Goal: Transaction & Acquisition: Obtain resource

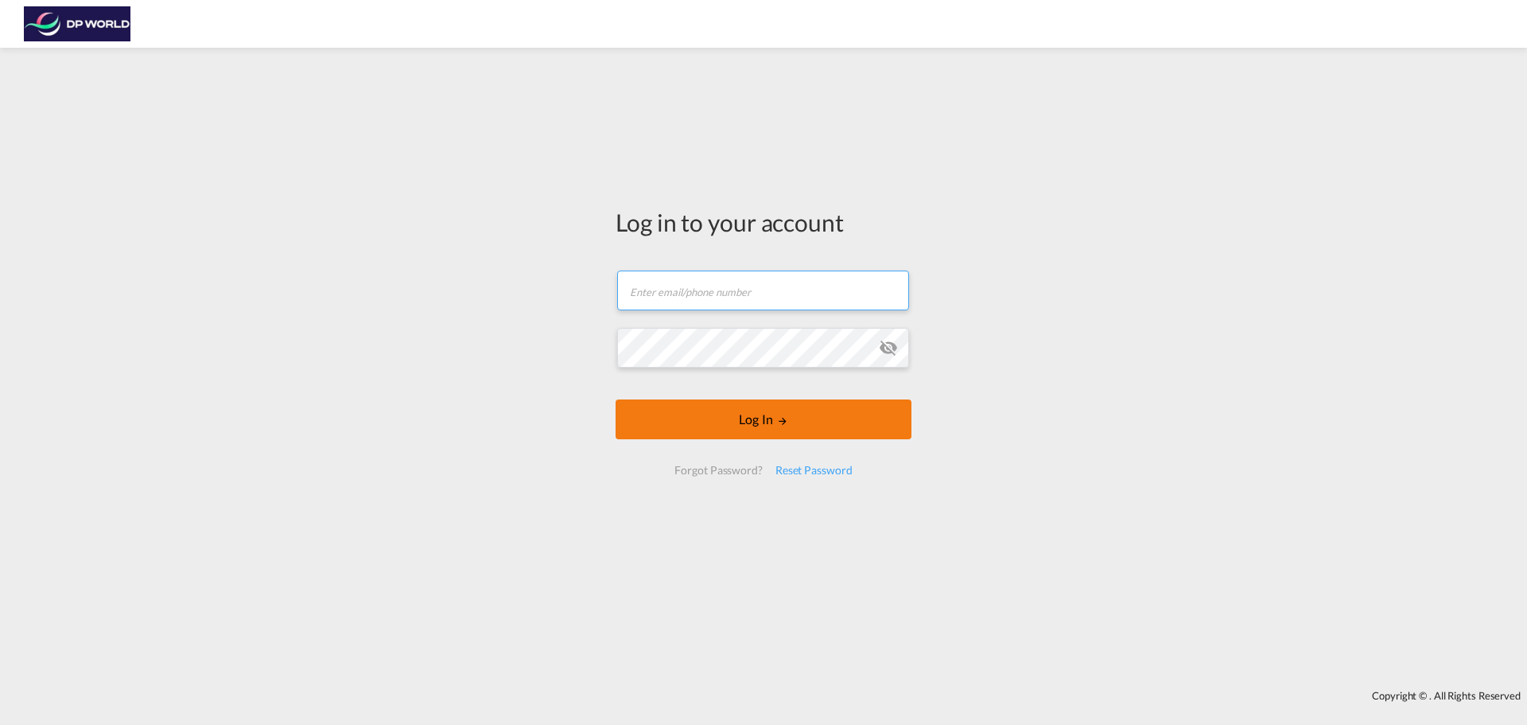
type input "[PERSON_NAME][EMAIL_ADDRESS][PERSON_NAME][DOMAIN_NAME]"
click at [753, 419] on button "Log In" at bounding box center [764, 419] width 296 height 40
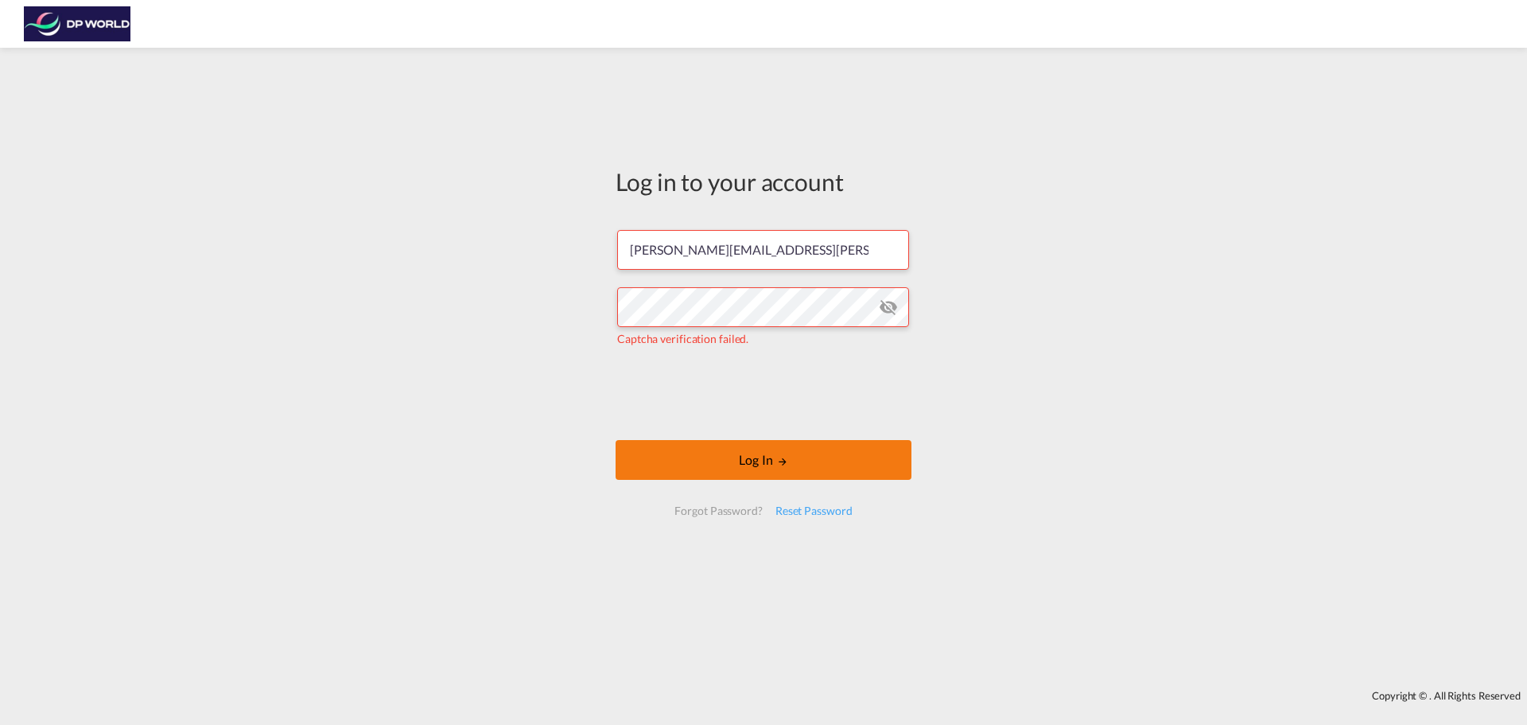
click at [731, 459] on button "Log In" at bounding box center [764, 460] width 296 height 40
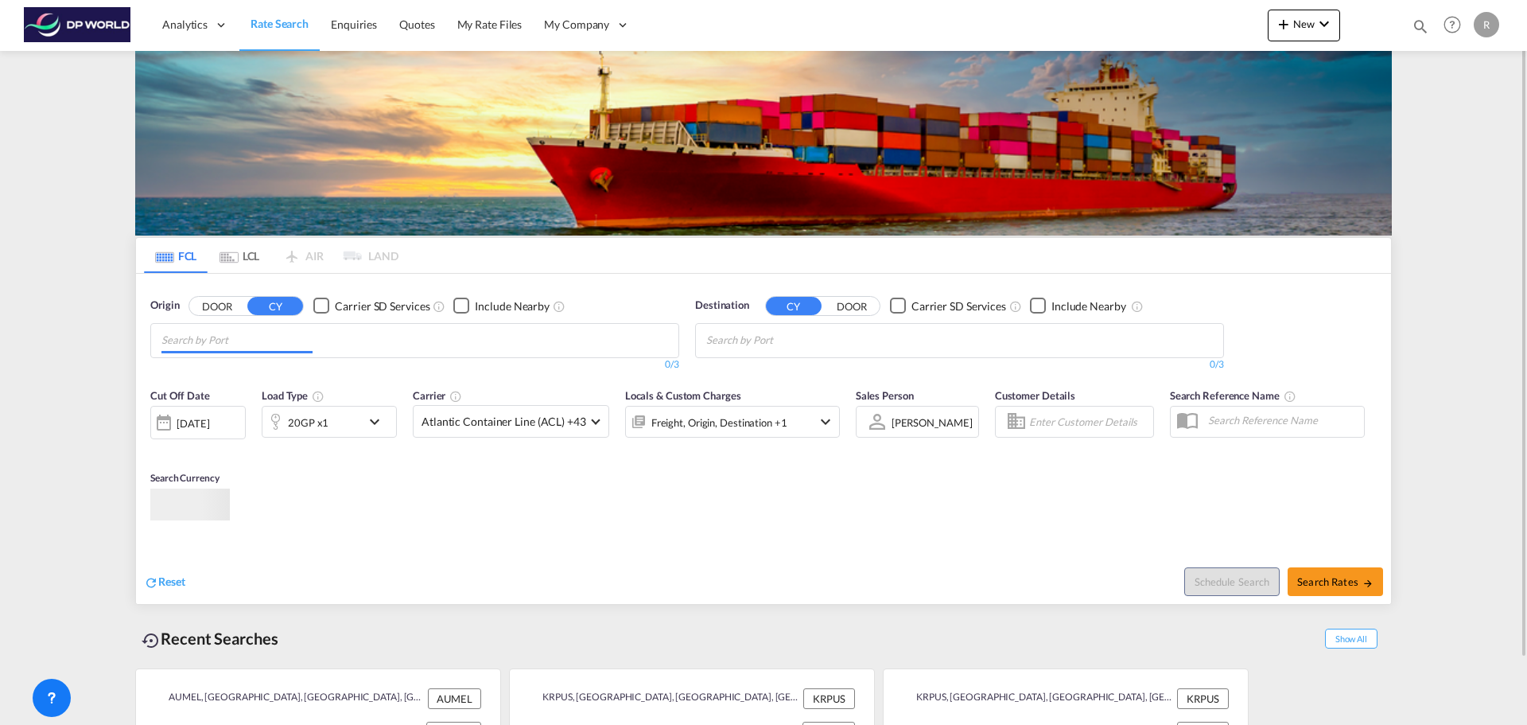
click at [402, 336] on md-chips at bounding box center [414, 340] width 527 height 33
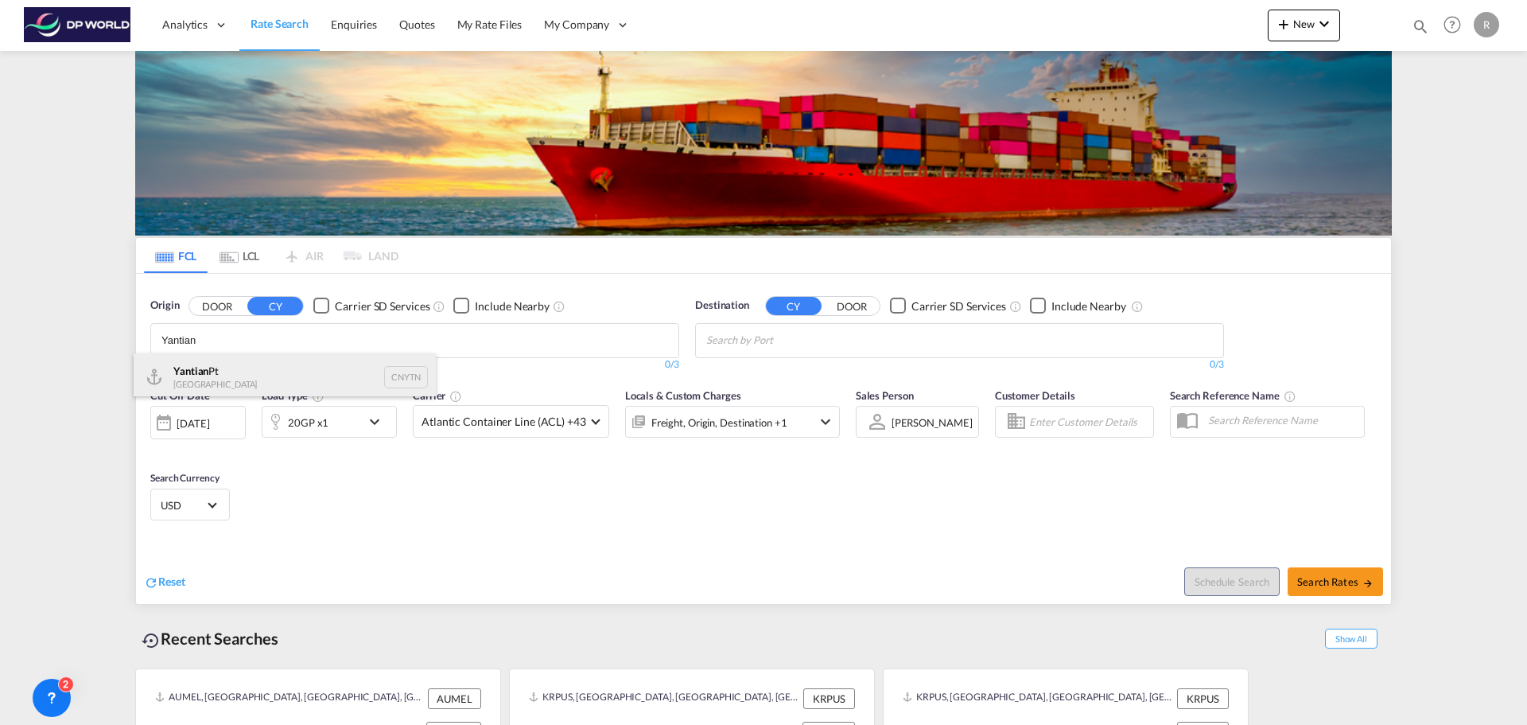
type input "Yantian"
click at [249, 386] on div "Yantian Pt China CNYTN" at bounding box center [285, 377] width 302 height 48
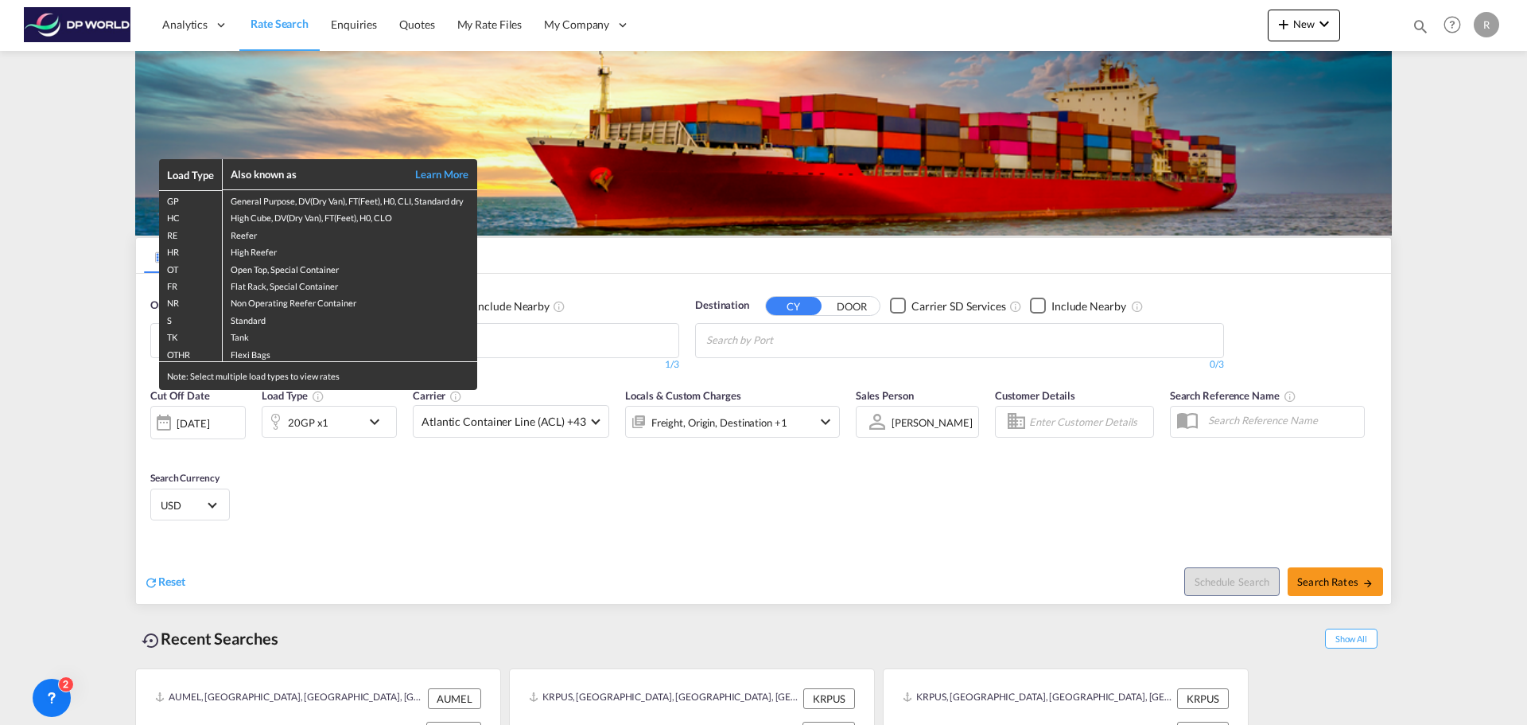
click at [858, 335] on div "Load Type Also known as Learn More GP General Purpose, DV(Dry Van), FT(Feet), H…" at bounding box center [763, 362] width 1527 height 725
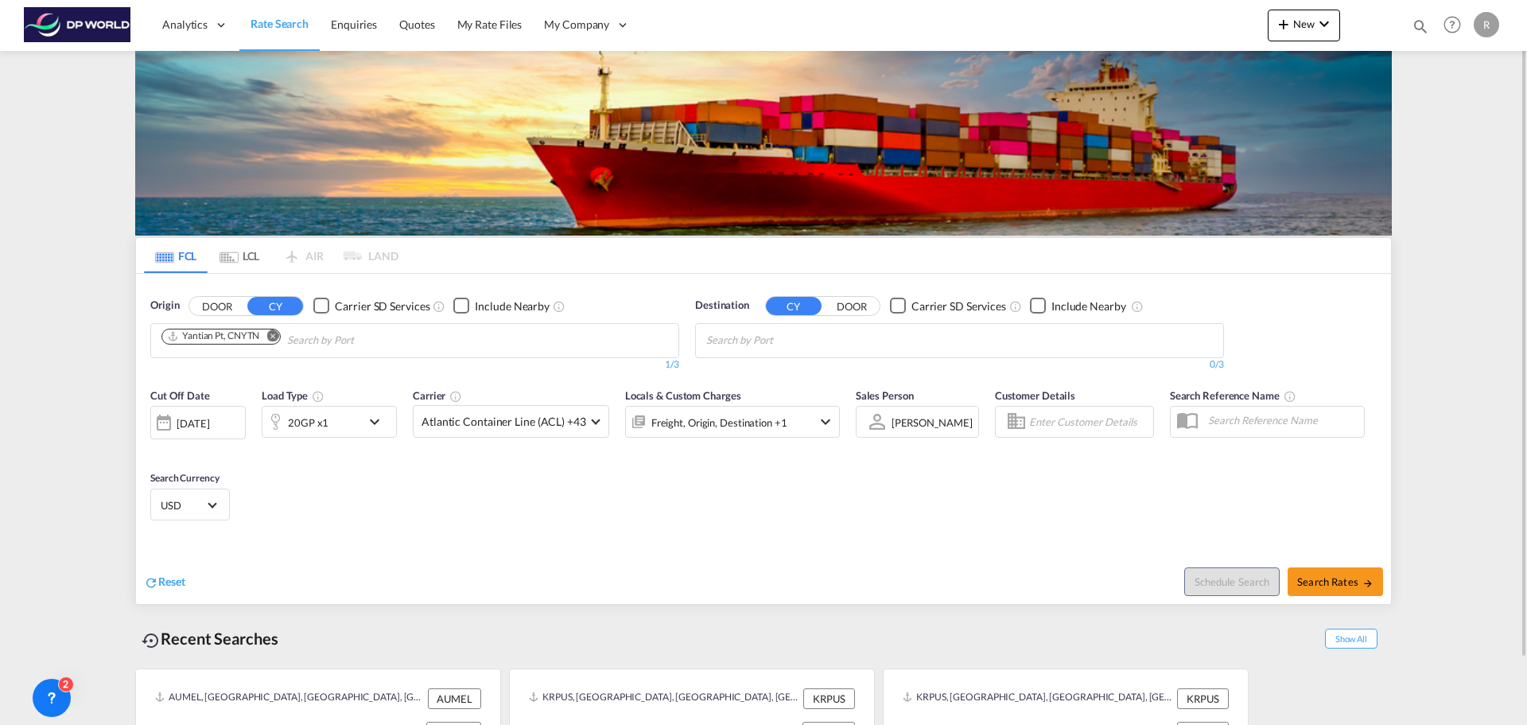
click at [874, 340] on md-chips at bounding box center [959, 340] width 527 height 33
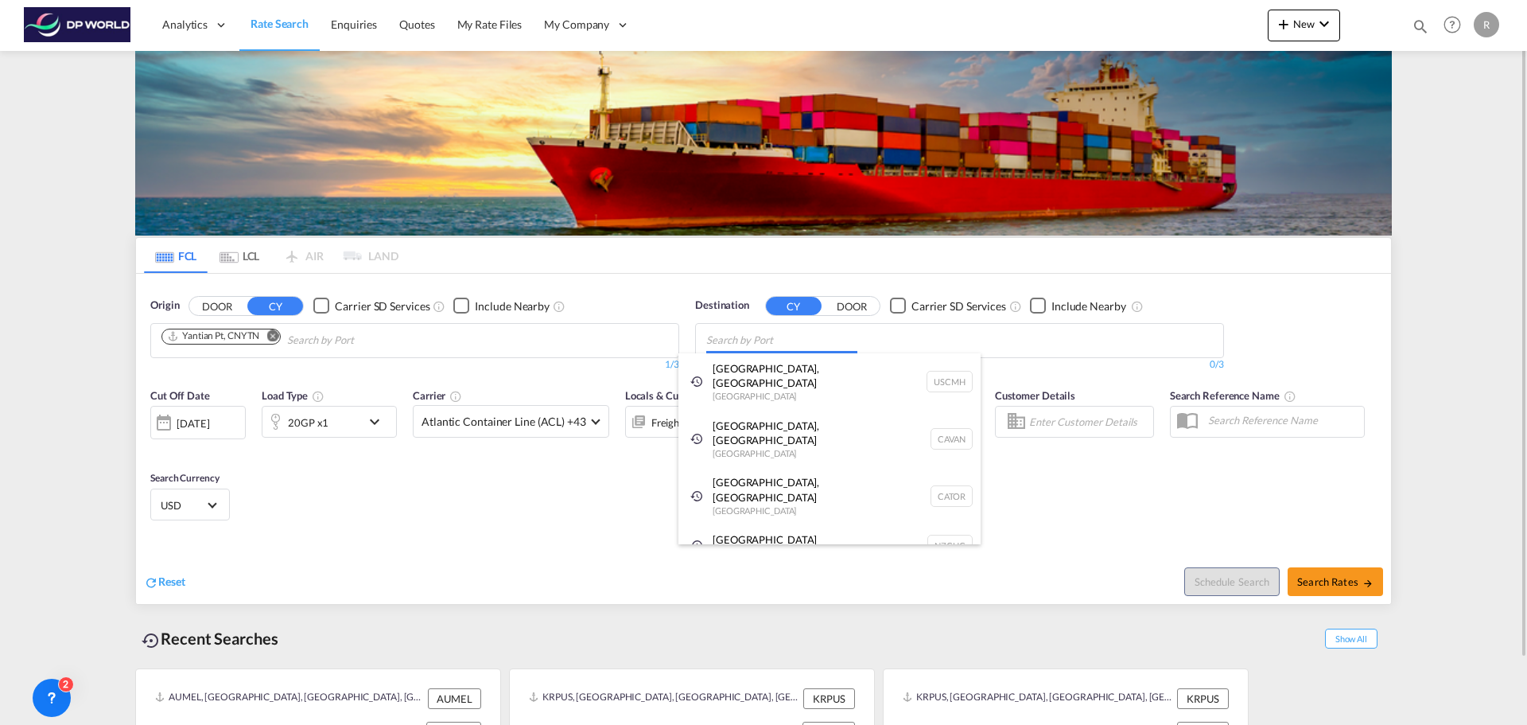
click at [807, 349] on body "Analytics Dashboard Rate Search Enquiries Quotes My Rate Files My Company" at bounding box center [763, 362] width 1527 height 725
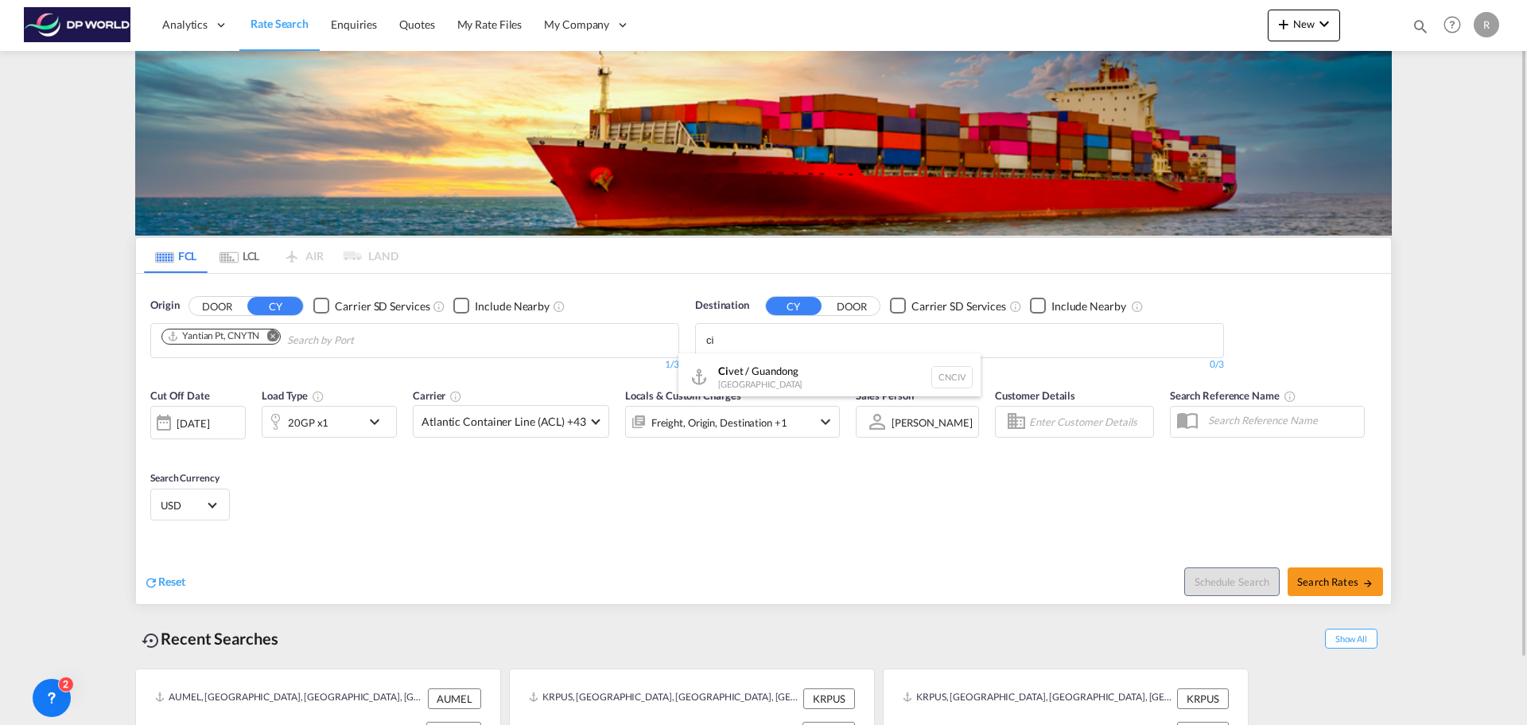
type input "c"
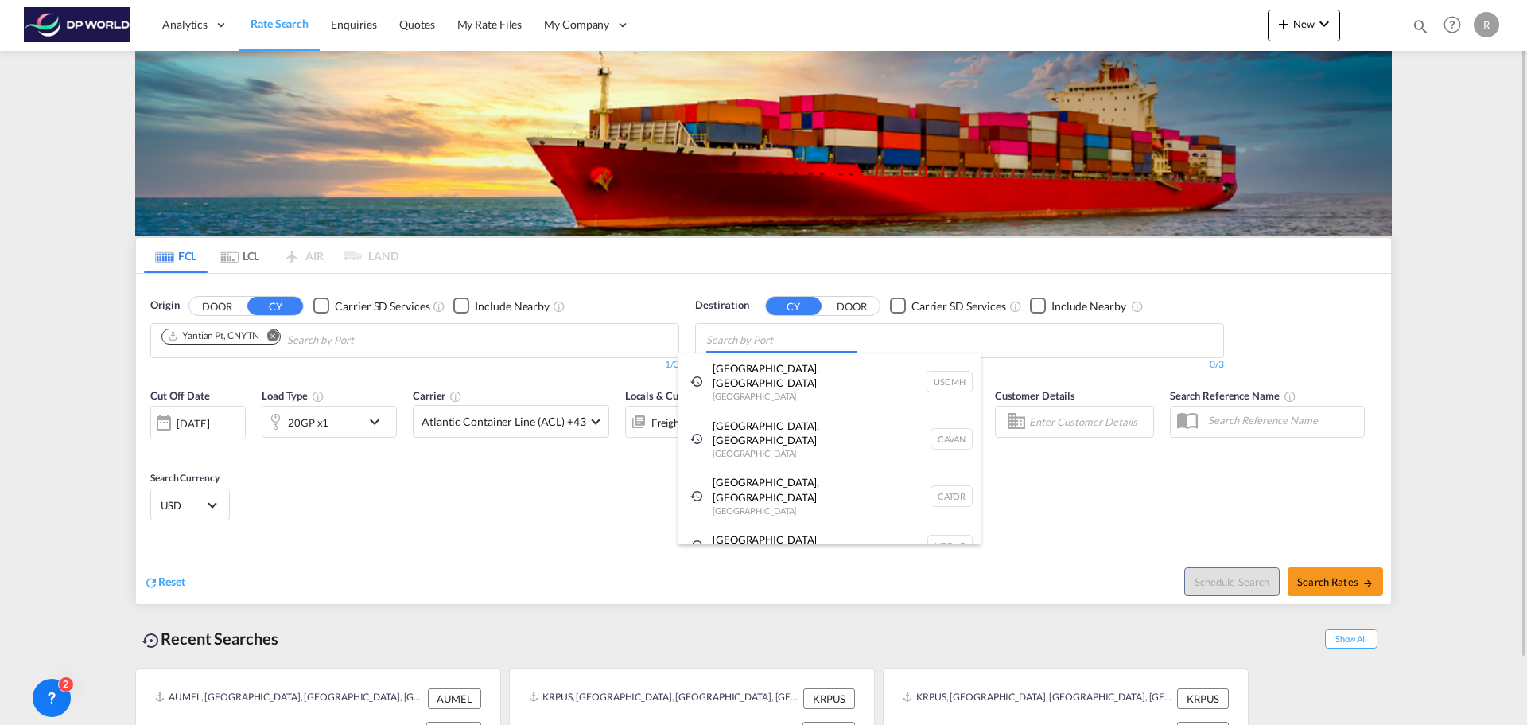
click at [751, 348] on body "Analytics Dashboard Rate Search Enquiries Quotes My Rate Files My Company" at bounding box center [763, 362] width 1527 height 725
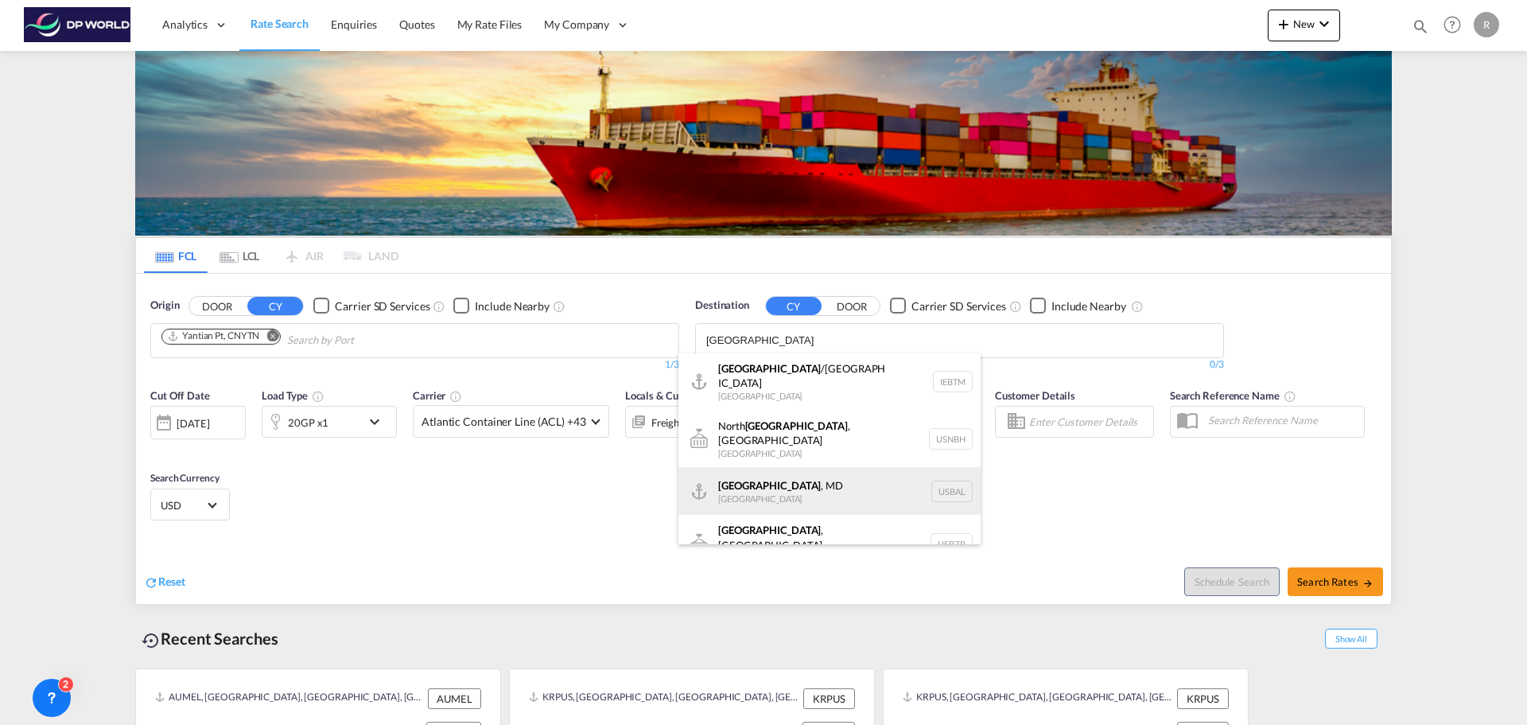
type input "[GEOGRAPHIC_DATA]"
click at [856, 467] on div "[GEOGRAPHIC_DATA] , [GEOGRAPHIC_DATA] [GEOGRAPHIC_DATA] USBAL" at bounding box center [830, 491] width 302 height 48
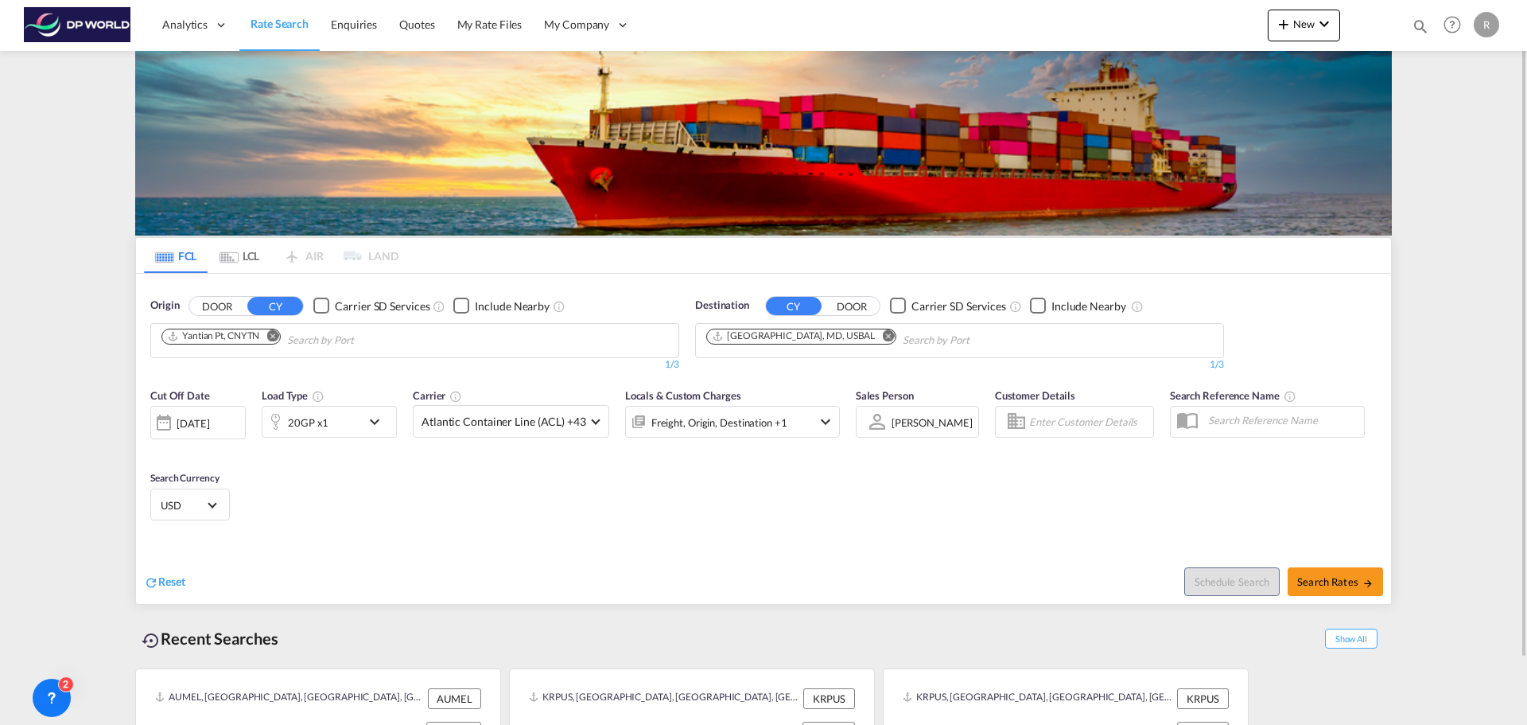
click at [209, 419] on div "[DATE]" at bounding box center [193, 423] width 33 height 14
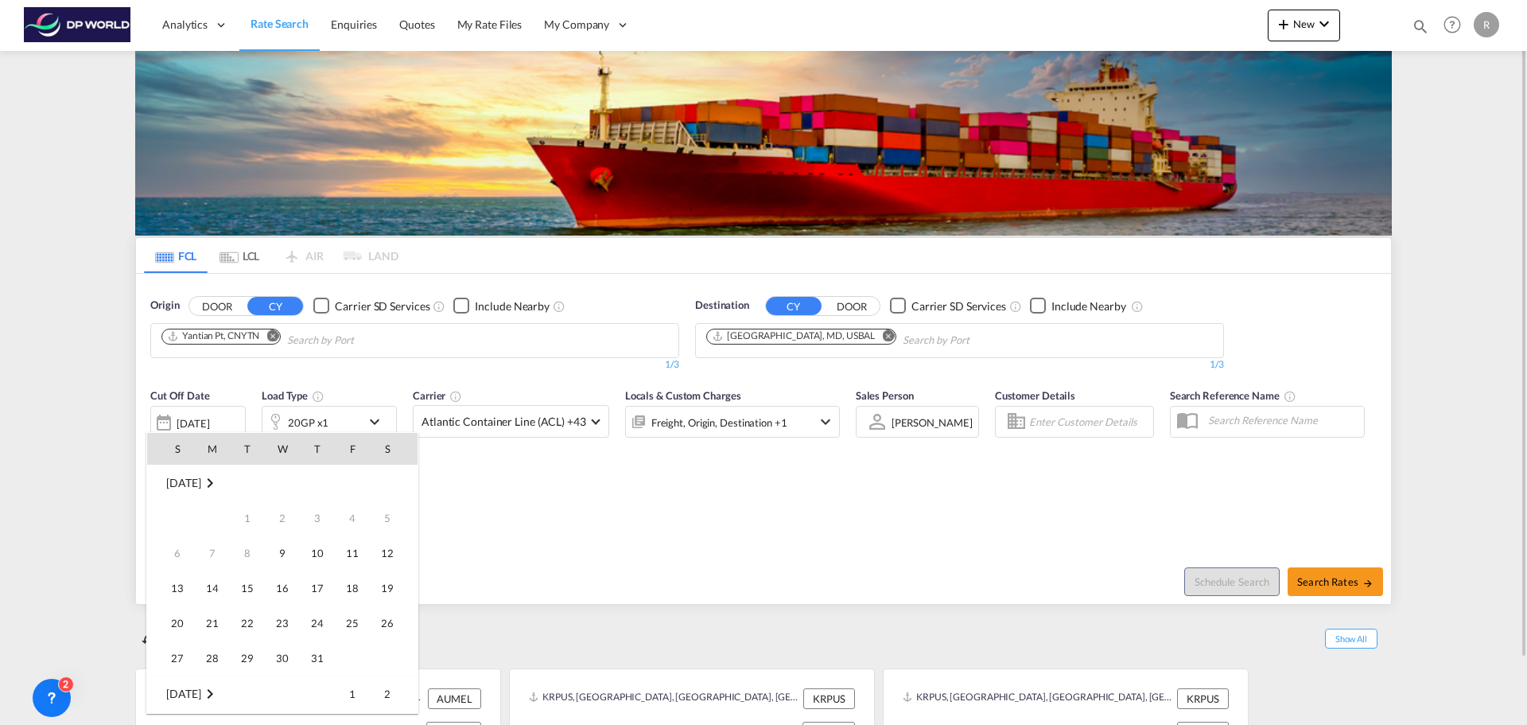
scroll to position [632, 0]
click at [309, 618] on span "30" at bounding box center [317, 623] width 32 height 32
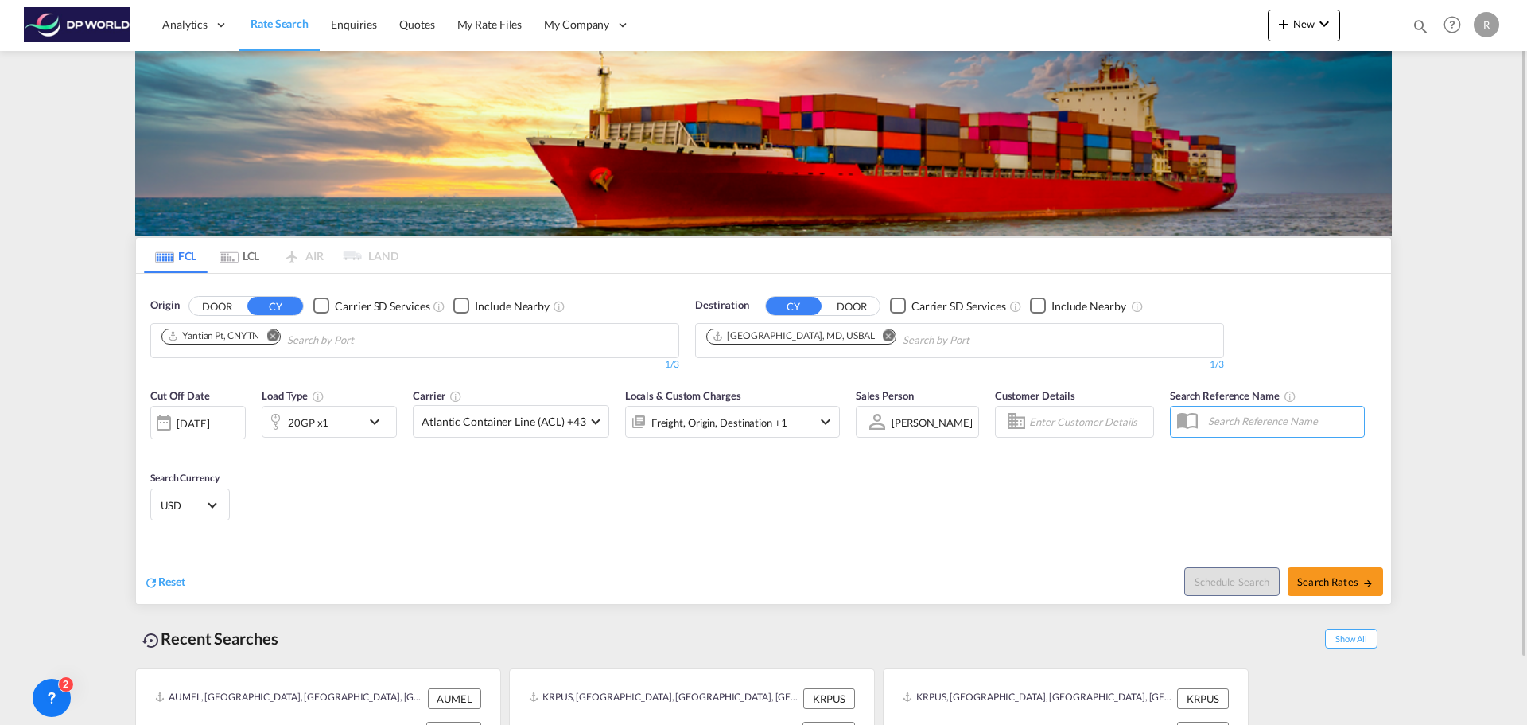
click at [375, 433] on div "20GP x1" at bounding box center [329, 422] width 135 height 32
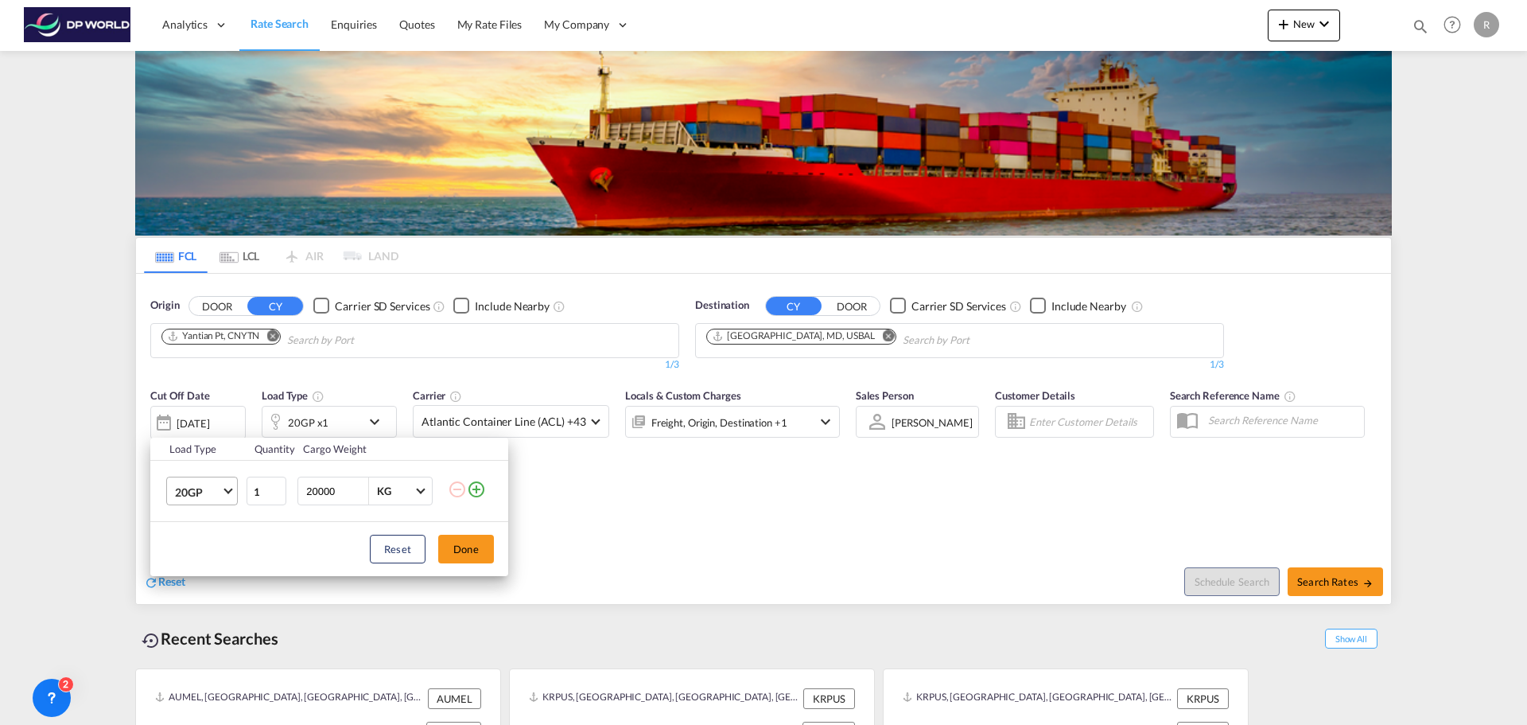
click at [206, 480] on md-select-value "20GP" at bounding box center [205, 490] width 64 height 27
click at [197, 538] on md-option "40GP" at bounding box center [216, 530] width 108 height 38
click at [450, 546] on button "Done" at bounding box center [466, 549] width 56 height 29
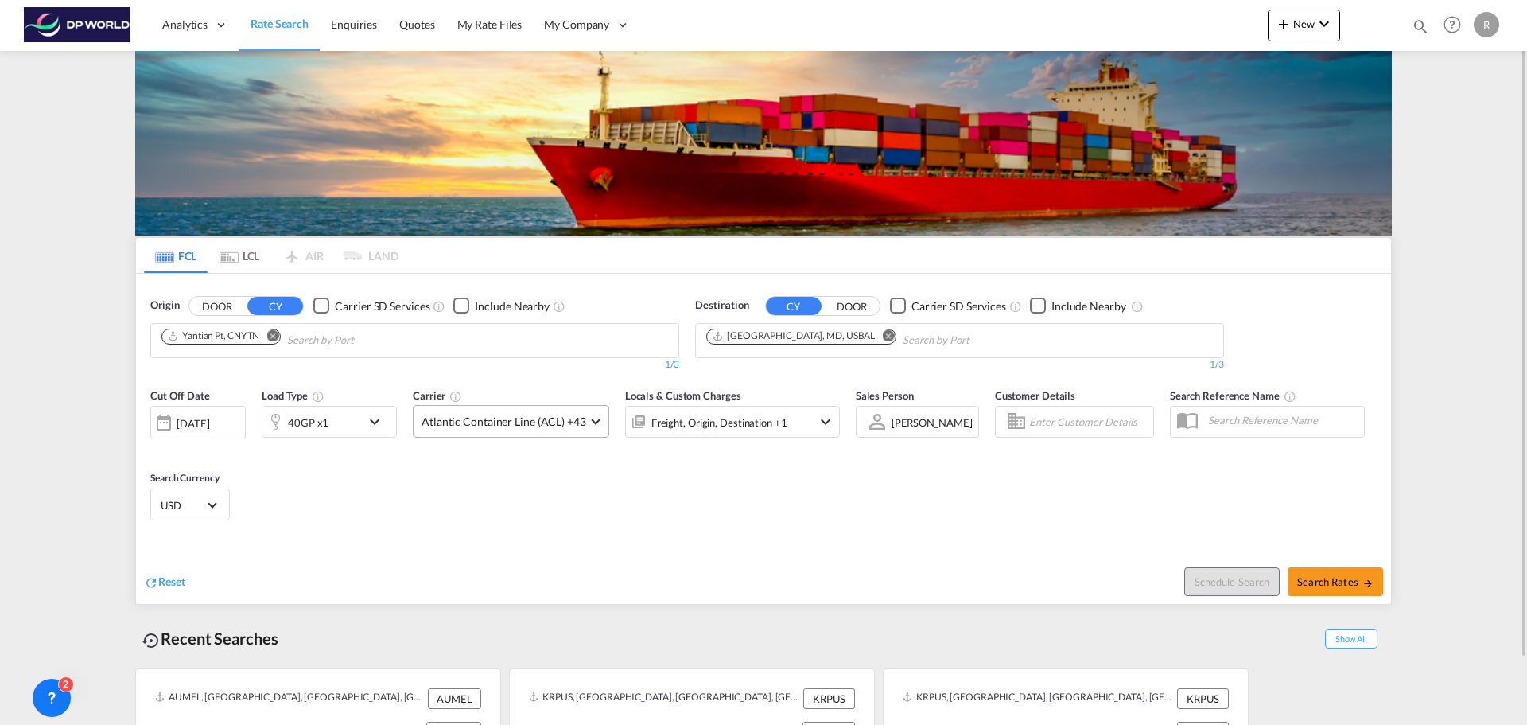
click at [568, 426] on span "Atlantic Container Line (ACL) +43" at bounding box center [504, 422] width 165 height 16
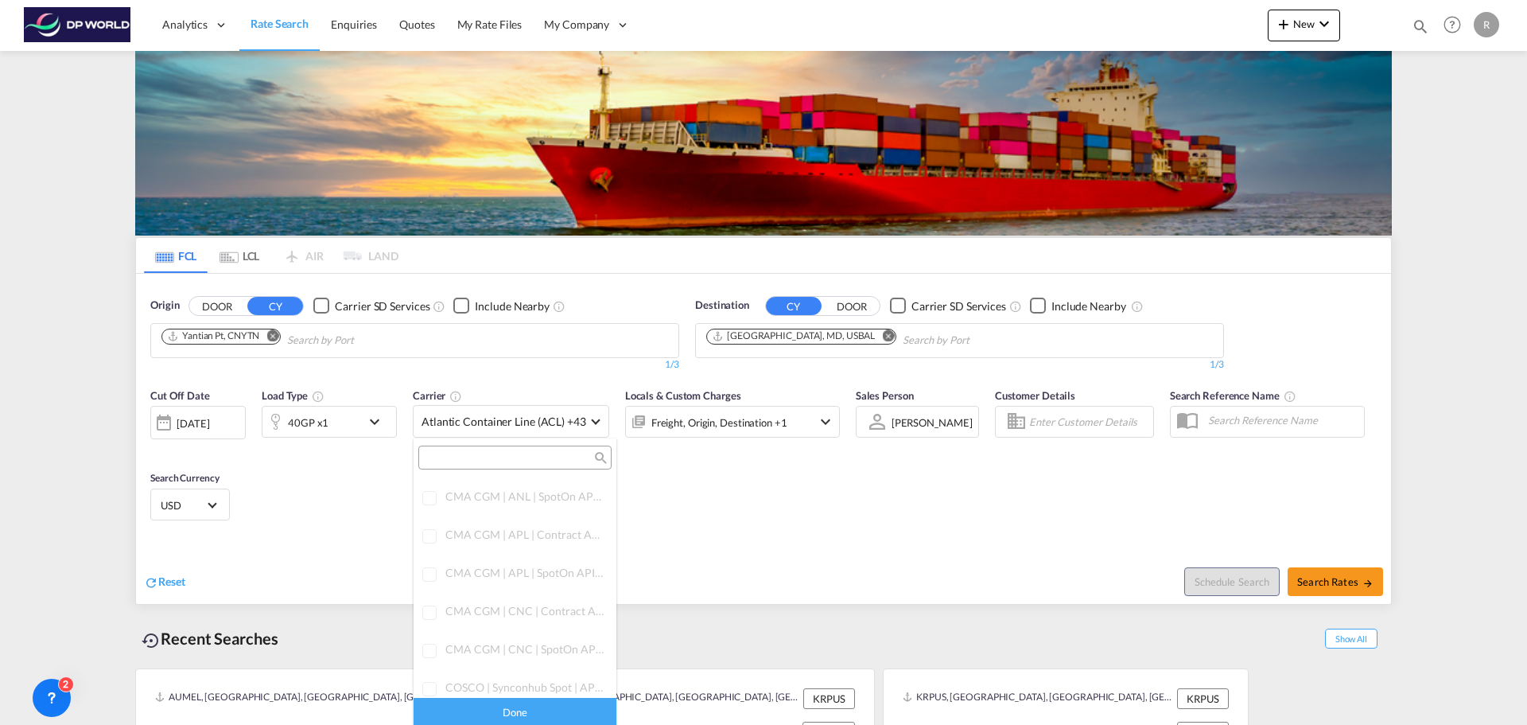
scroll to position [0, 0]
click at [576, 492] on div "All (26)" at bounding box center [592, 494] width 33 height 16
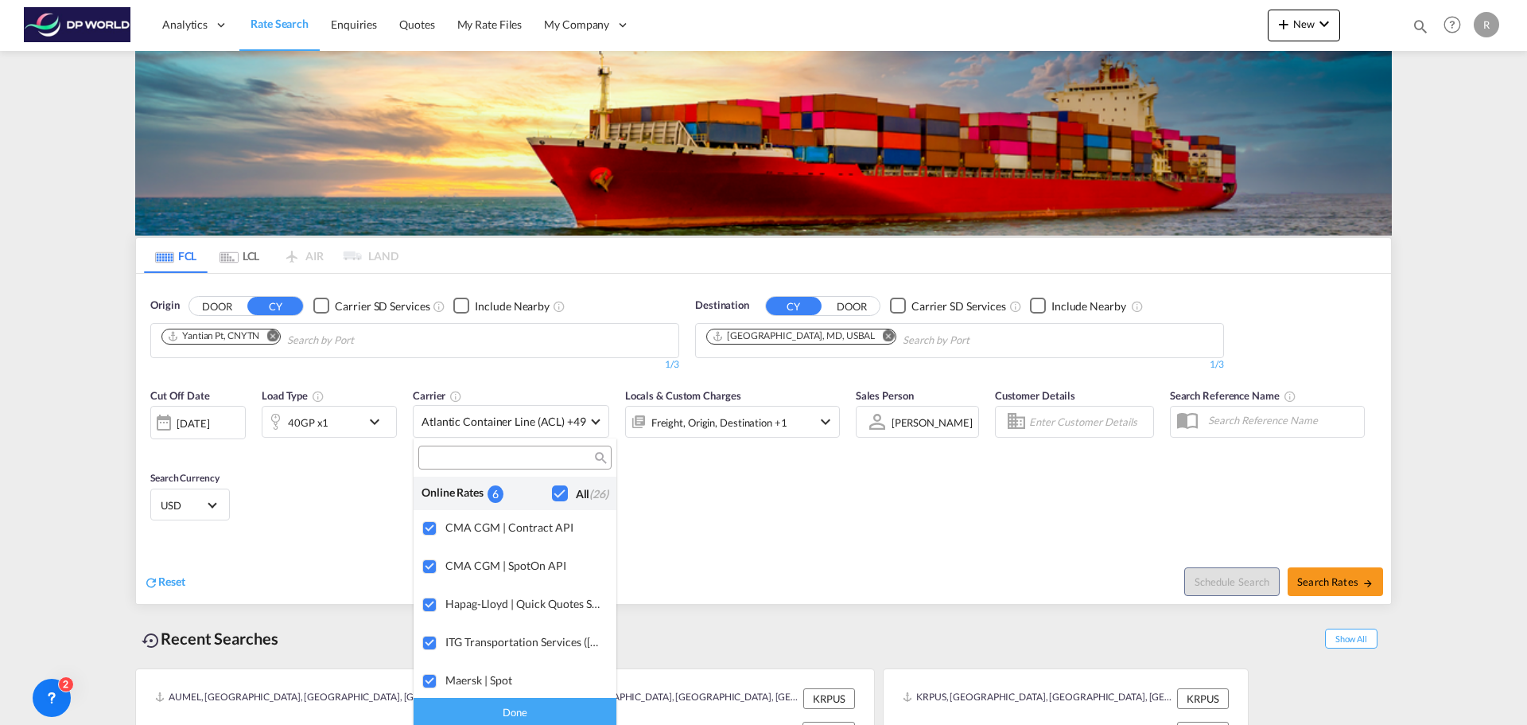
click at [702, 473] on md-backdrop at bounding box center [763, 362] width 1527 height 725
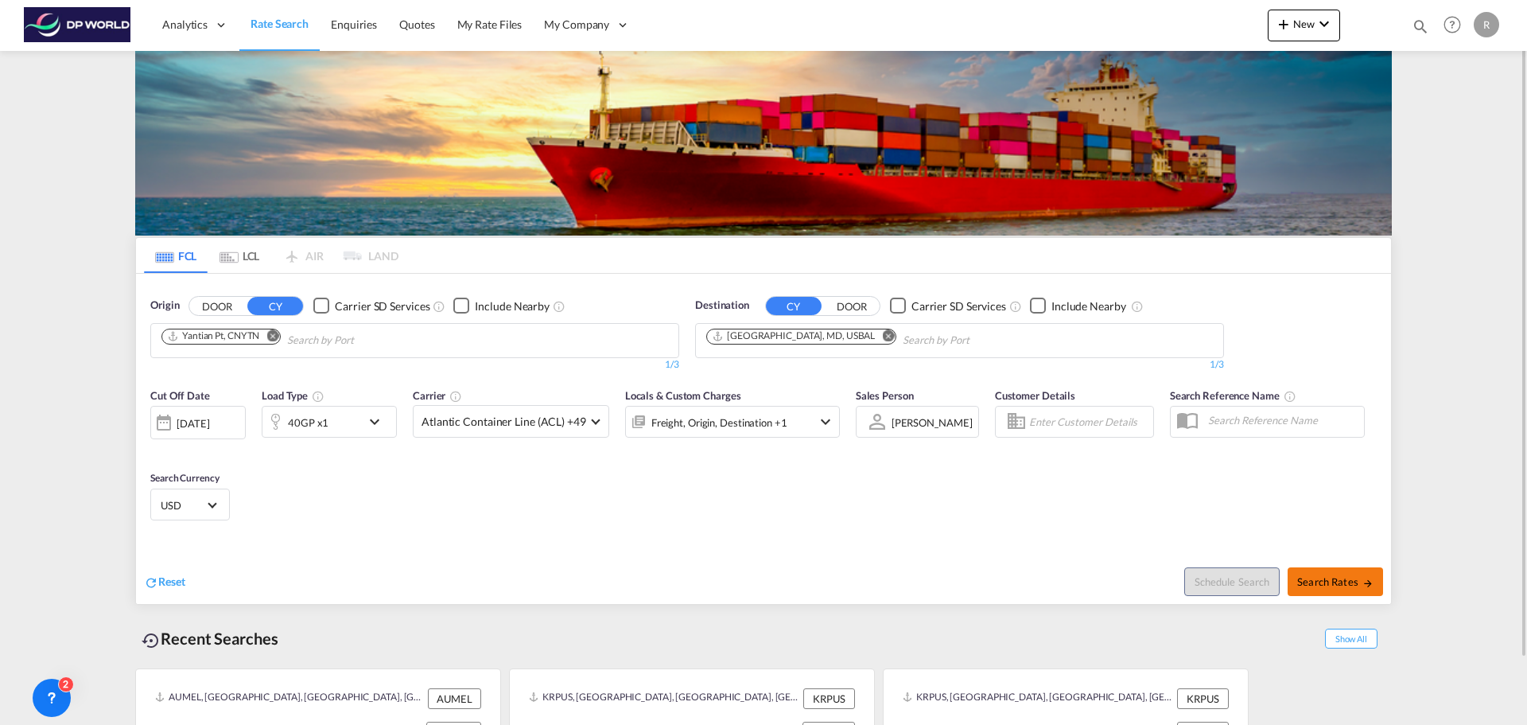
click at [1345, 589] on button "Search Rates" at bounding box center [1335, 581] width 95 height 29
type input "CNYTN to USBAL / [DATE]"
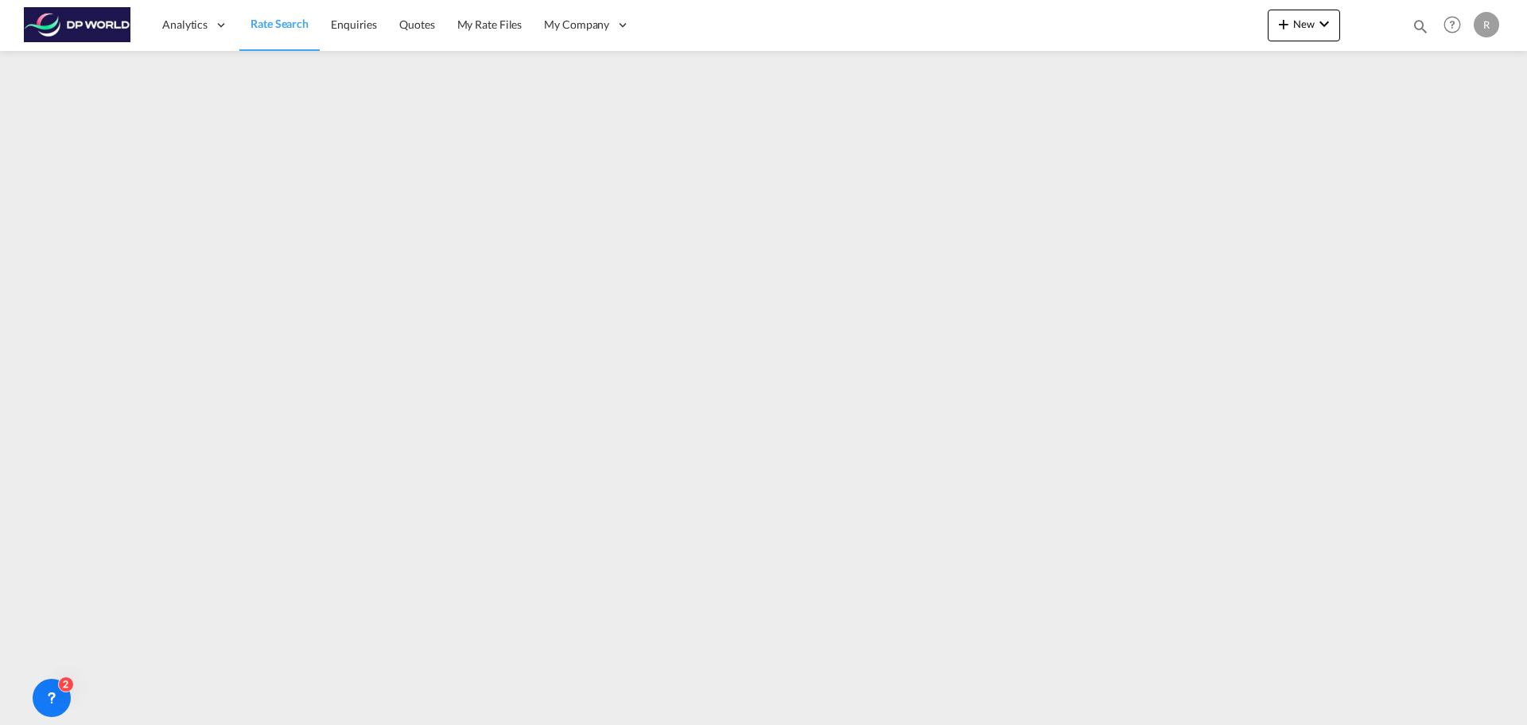
click at [271, 24] on span "Rate Search" at bounding box center [280, 24] width 58 height 14
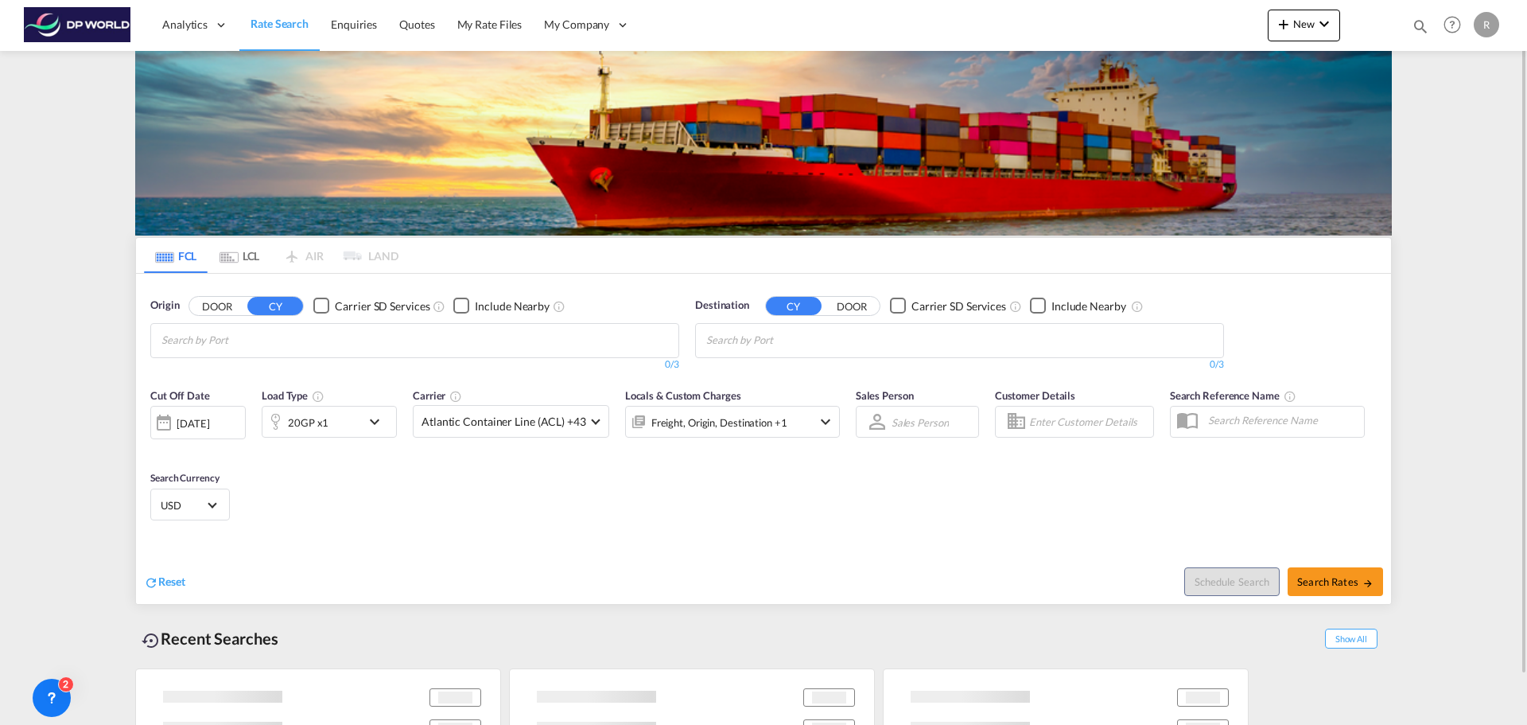
click at [305, 333] on input "Chips input." at bounding box center [236, 340] width 151 height 25
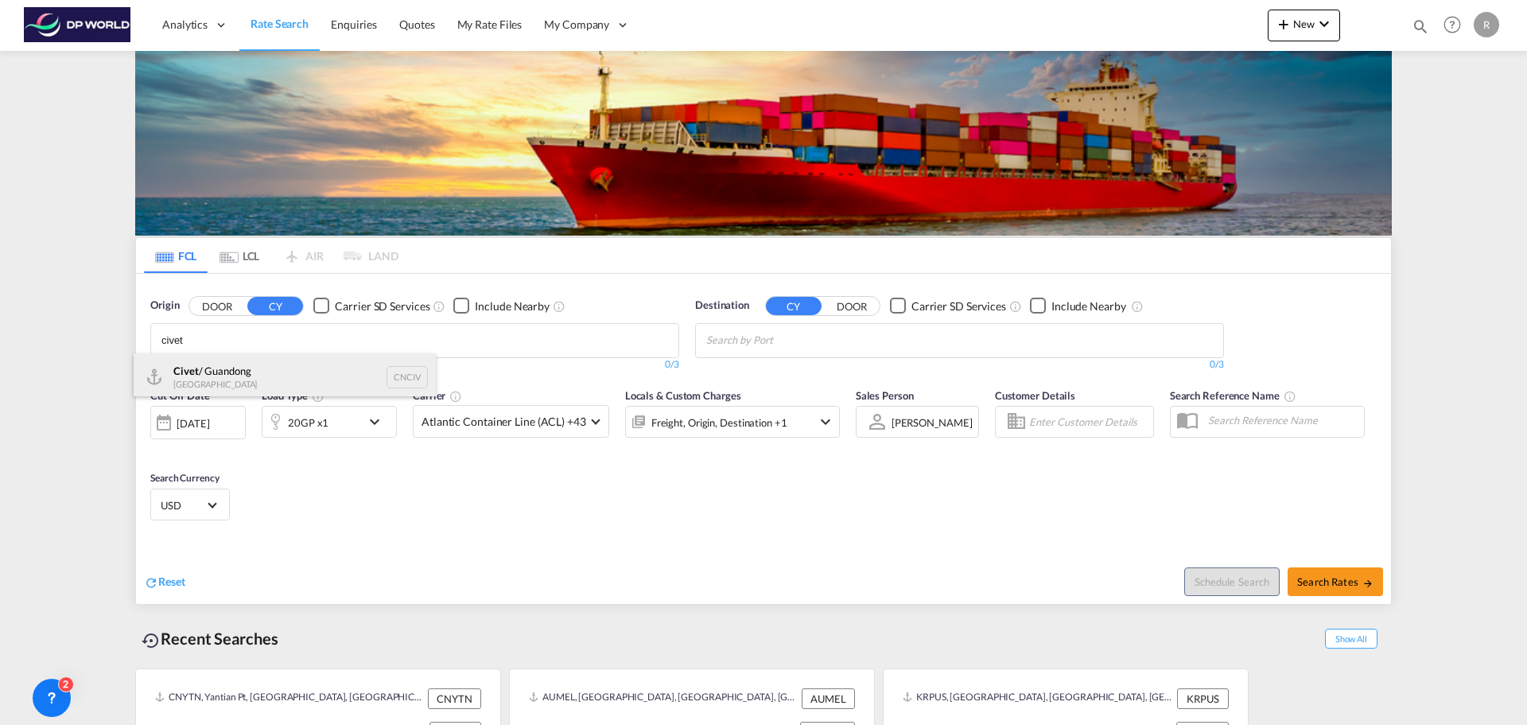
type input "civet"
click at [255, 383] on div "Civet / Guandong China CNCIV" at bounding box center [285, 377] width 302 height 48
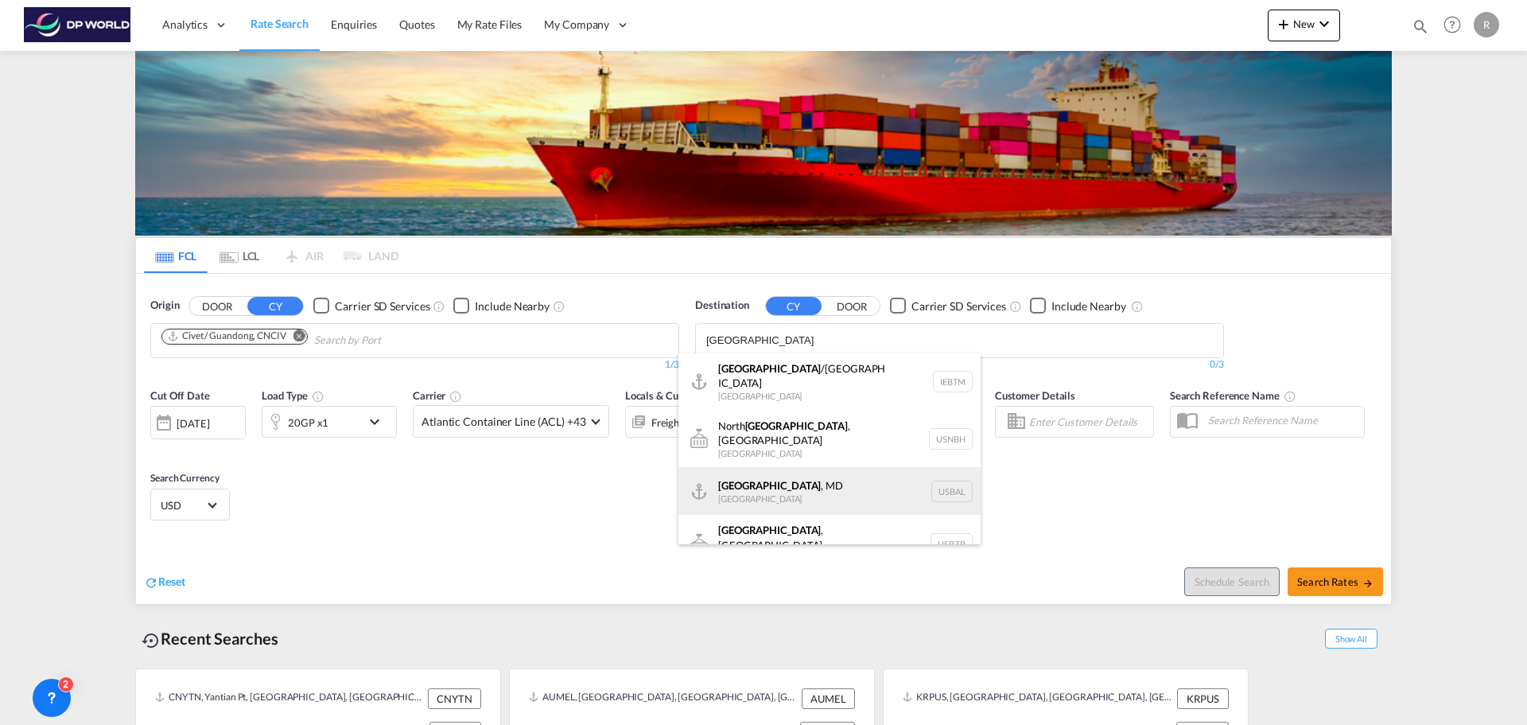
type input "[GEOGRAPHIC_DATA]"
click at [776, 467] on div "[GEOGRAPHIC_DATA] , [GEOGRAPHIC_DATA] [GEOGRAPHIC_DATA] USBAL" at bounding box center [830, 491] width 302 height 48
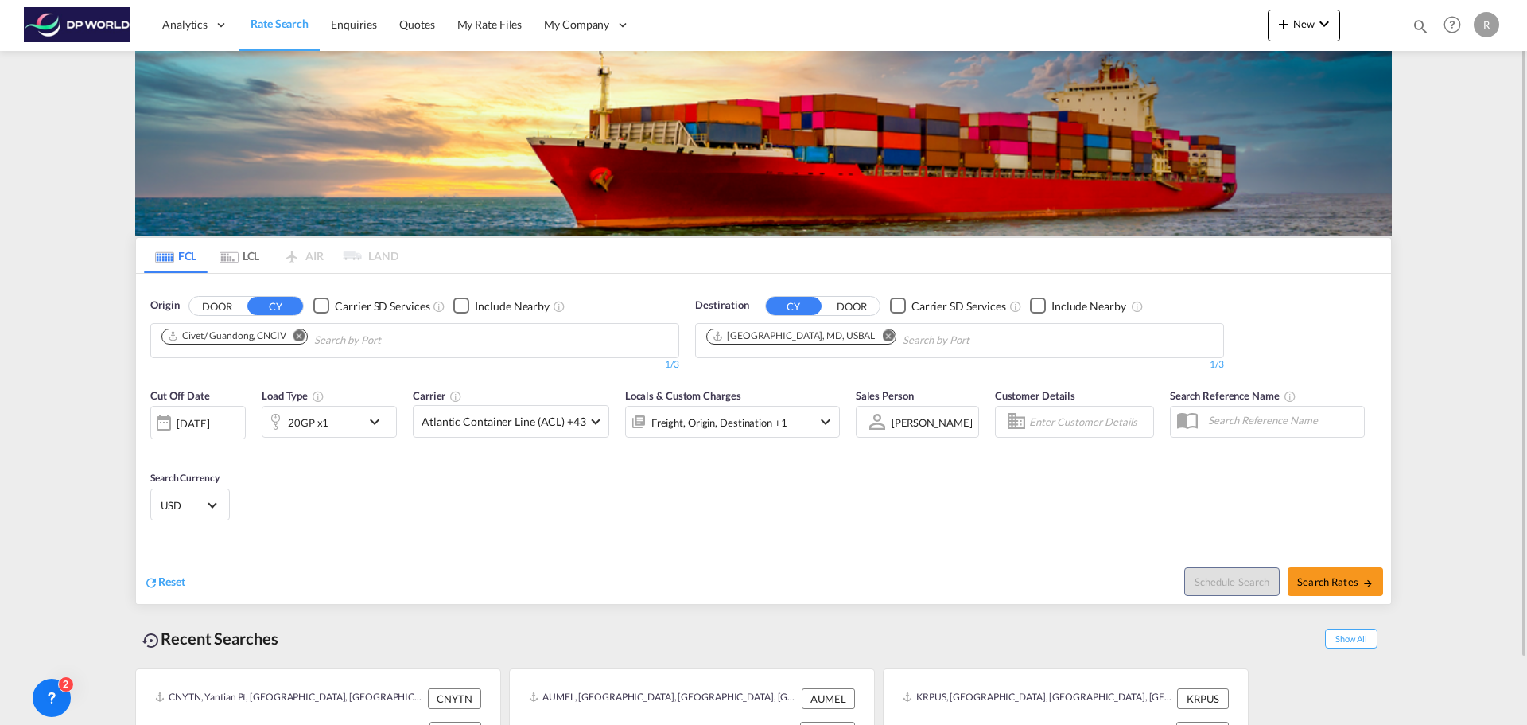
click at [372, 427] on md-icon "icon-chevron-down" at bounding box center [378, 421] width 27 height 19
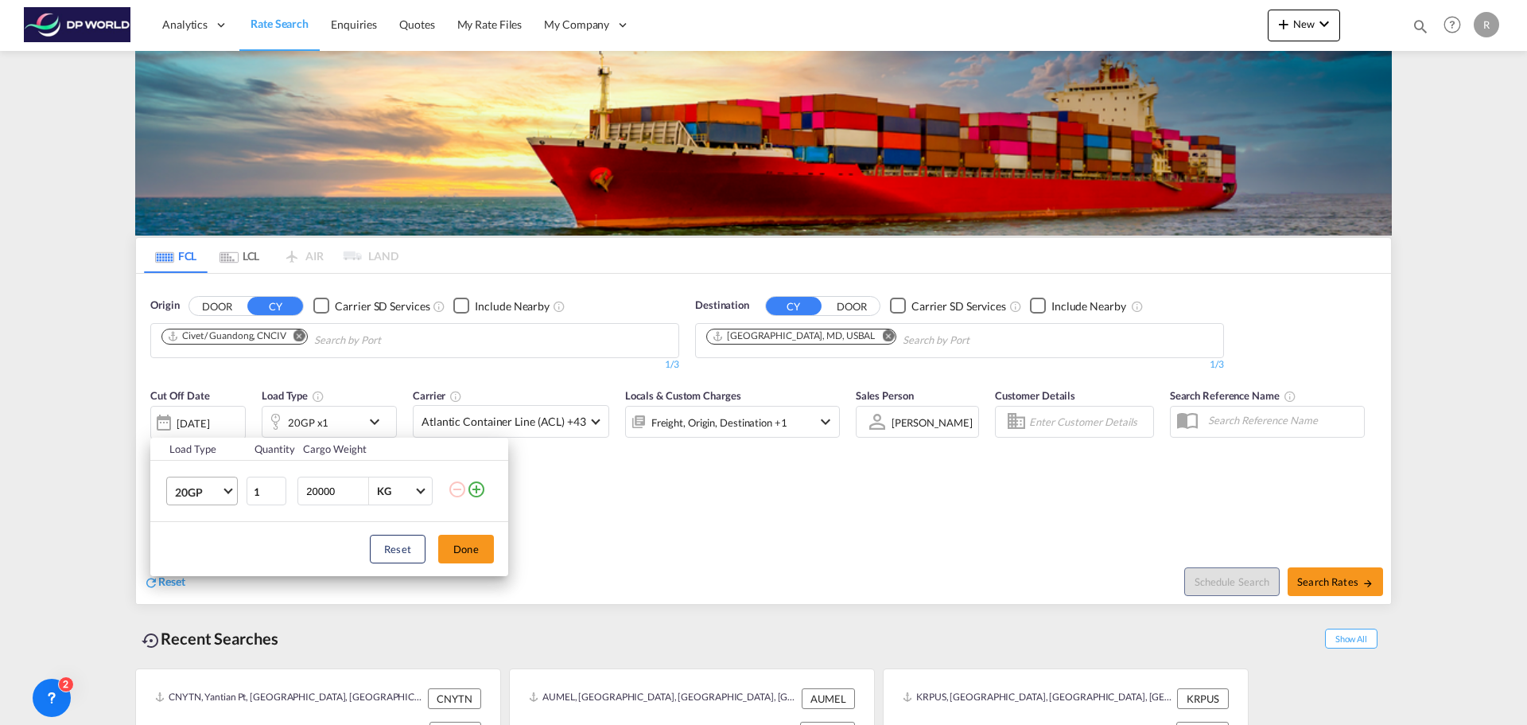
click at [220, 480] on md-select-value "20GP" at bounding box center [205, 490] width 64 height 27
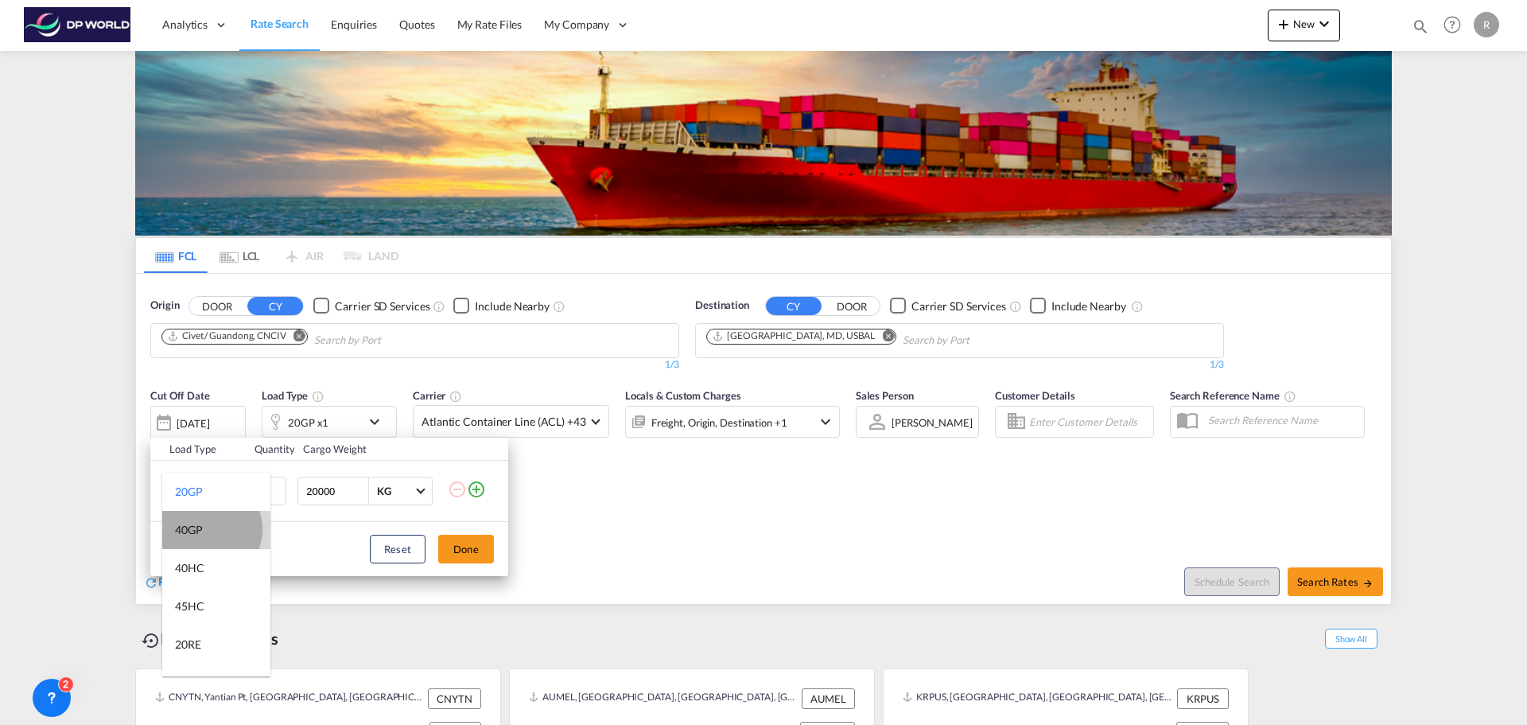
click at [209, 529] on md-option "40GP" at bounding box center [216, 530] width 108 height 38
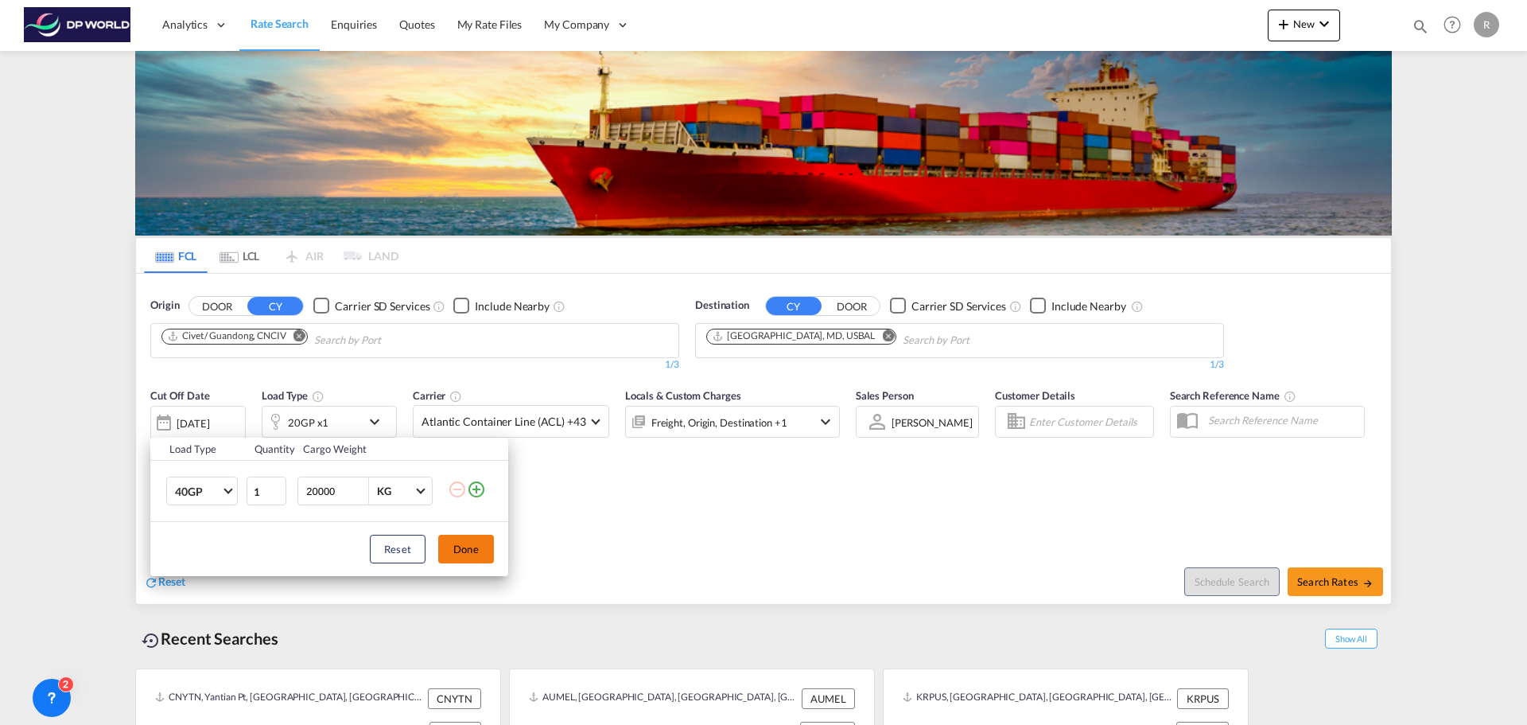
click at [472, 551] on button "Done" at bounding box center [466, 549] width 56 height 29
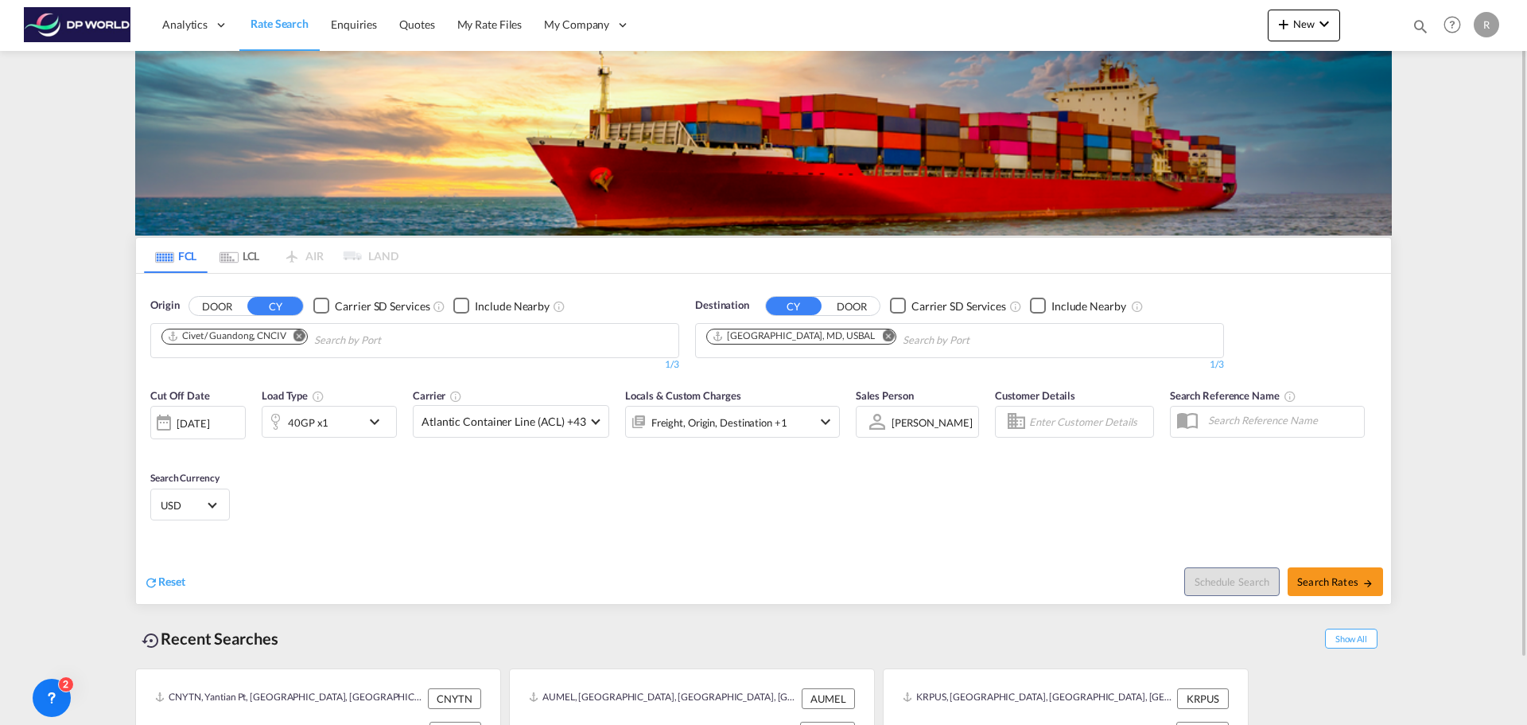
click at [192, 425] on div "[DATE]" at bounding box center [193, 423] width 33 height 14
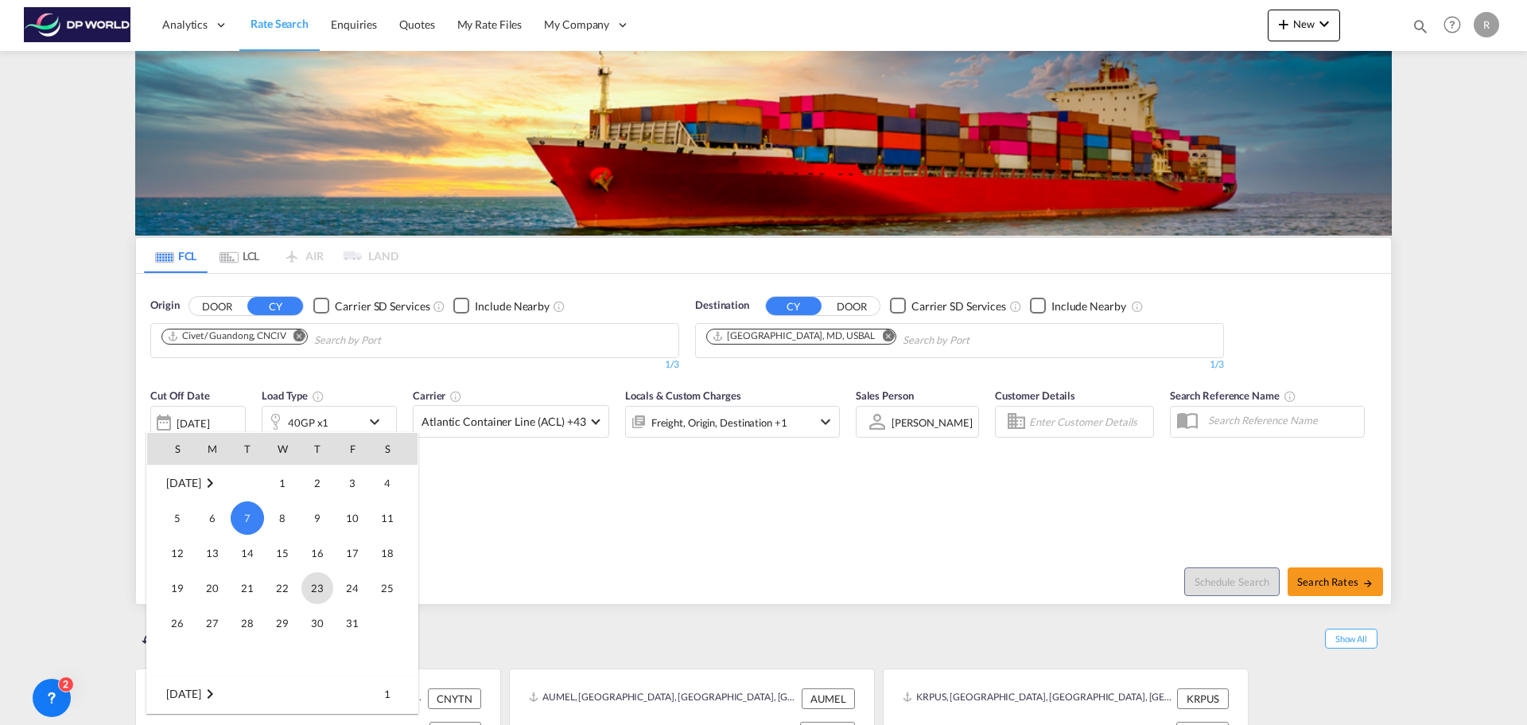
scroll to position [712, 0]
click at [316, 550] on span "30" at bounding box center [317, 543] width 32 height 32
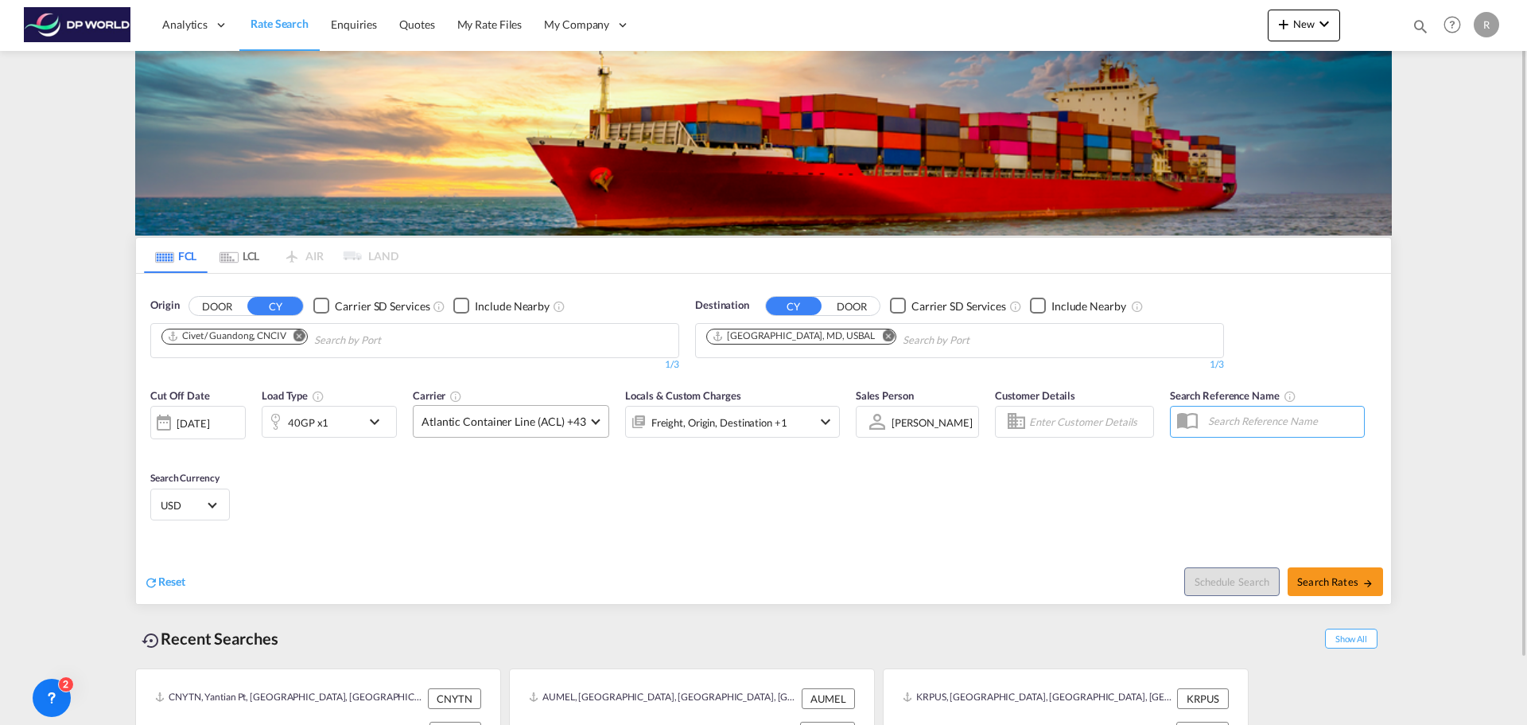
click at [589, 427] on md-select-value "Atlantic Container Line (ACL) +43" at bounding box center [511, 421] width 195 height 31
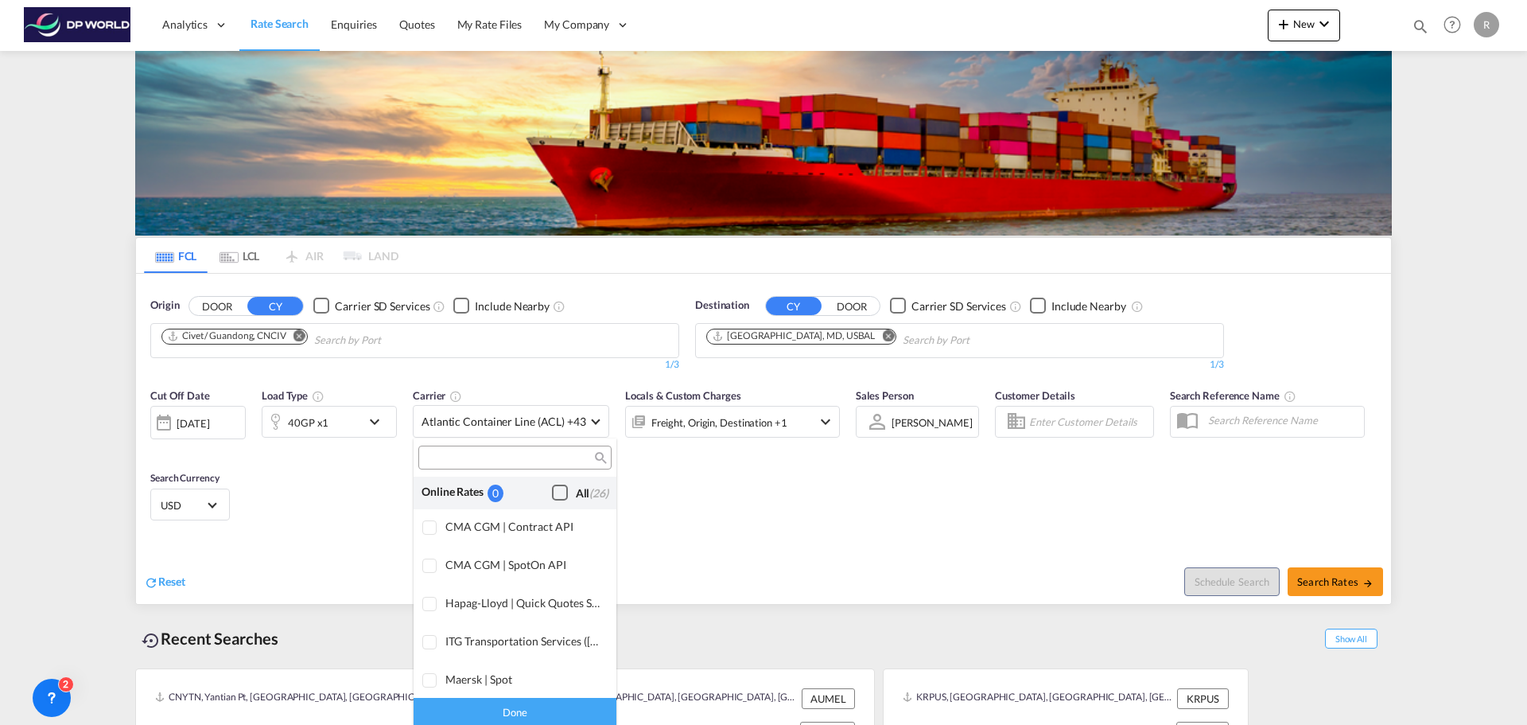
scroll to position [0, 0]
click at [553, 490] on div "Checkbox No Ink" at bounding box center [560, 493] width 16 height 16
click at [697, 489] on md-backdrop at bounding box center [763, 362] width 1527 height 725
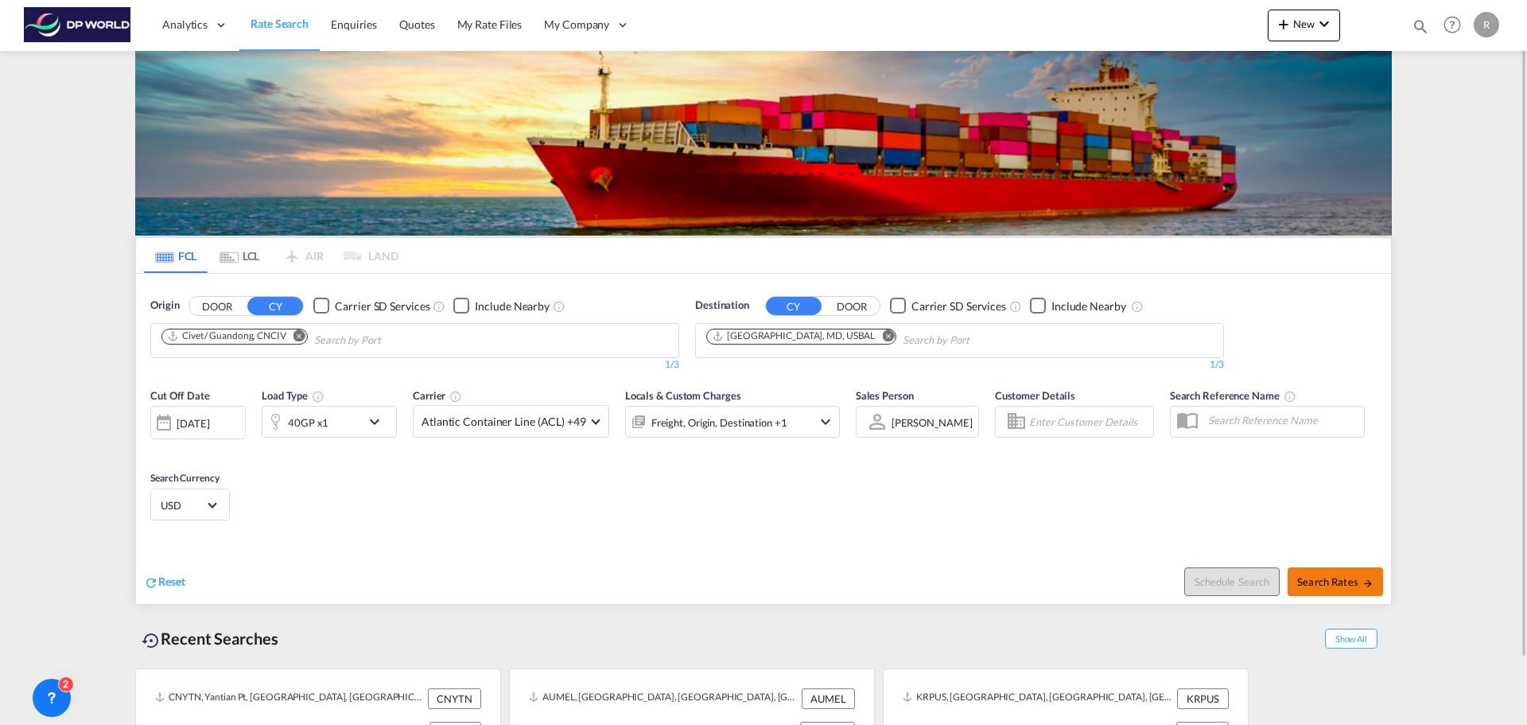
click at [1331, 574] on button "Search Rates" at bounding box center [1335, 581] width 95 height 29
type input "CNCIV to USBAL / [DATE]"
